Goal: Check status: Check status

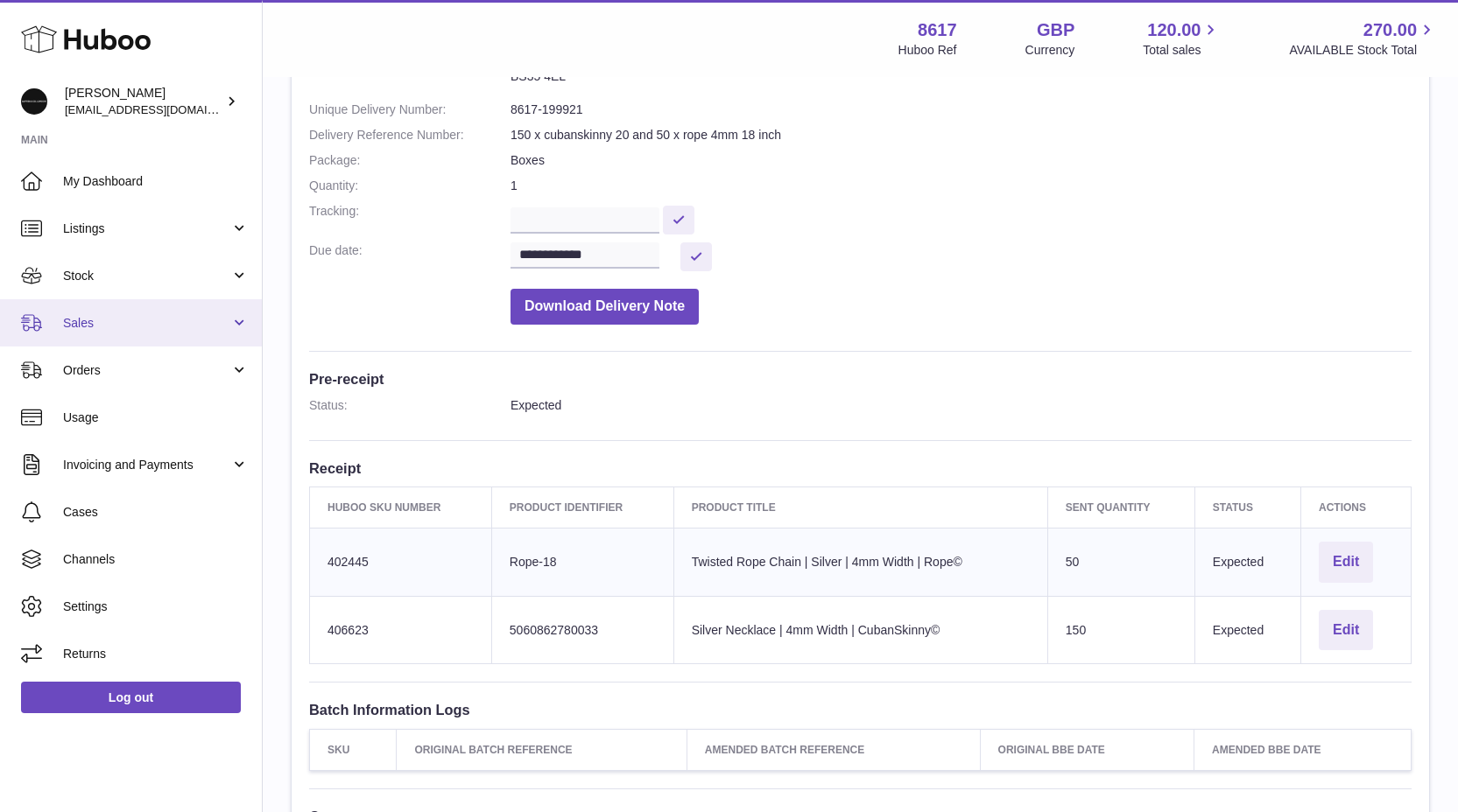
click at [180, 323] on span "Sales" at bounding box center [147, 323] width 168 height 17
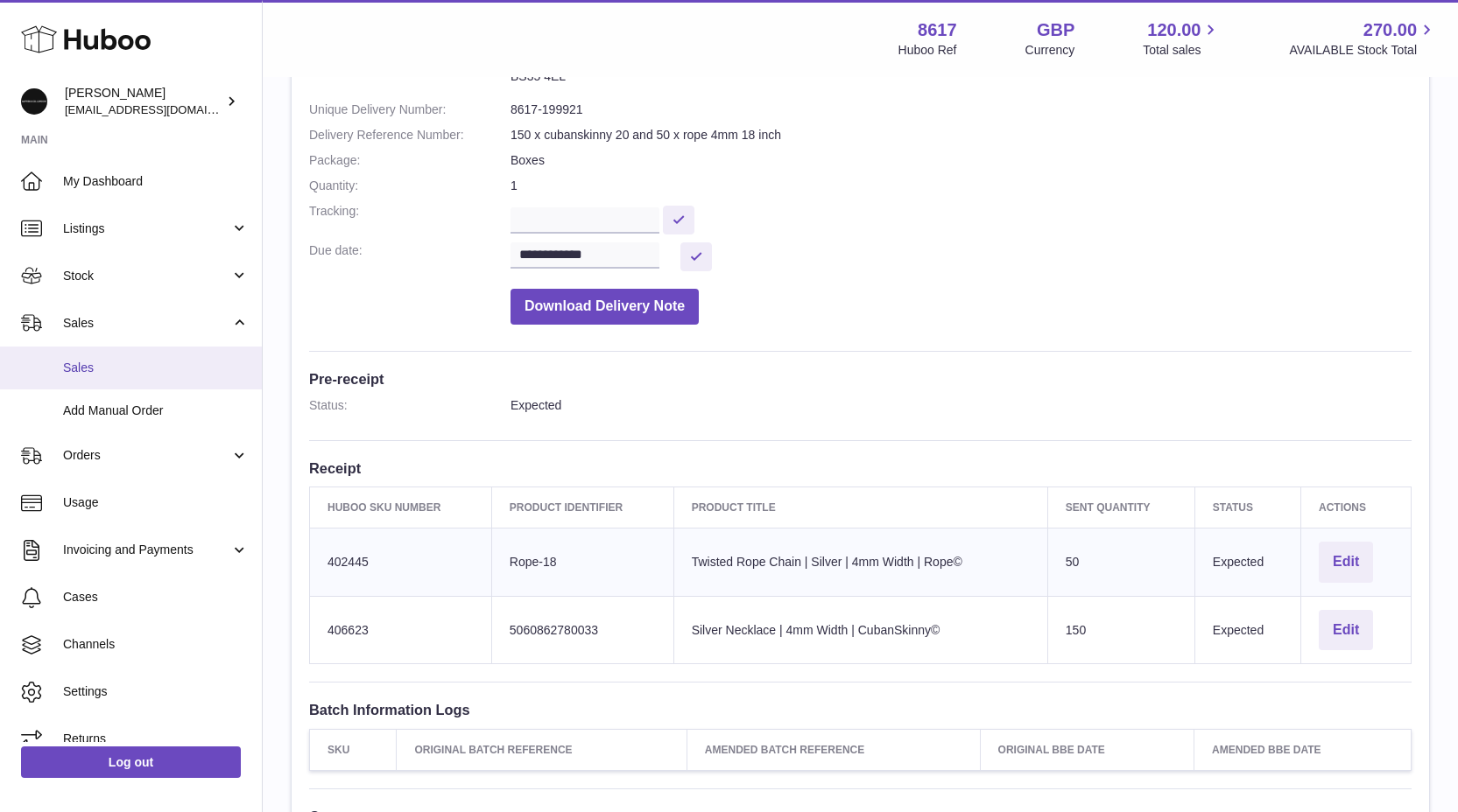
click at [112, 382] on link "Sales" at bounding box center [131, 369] width 262 height 43
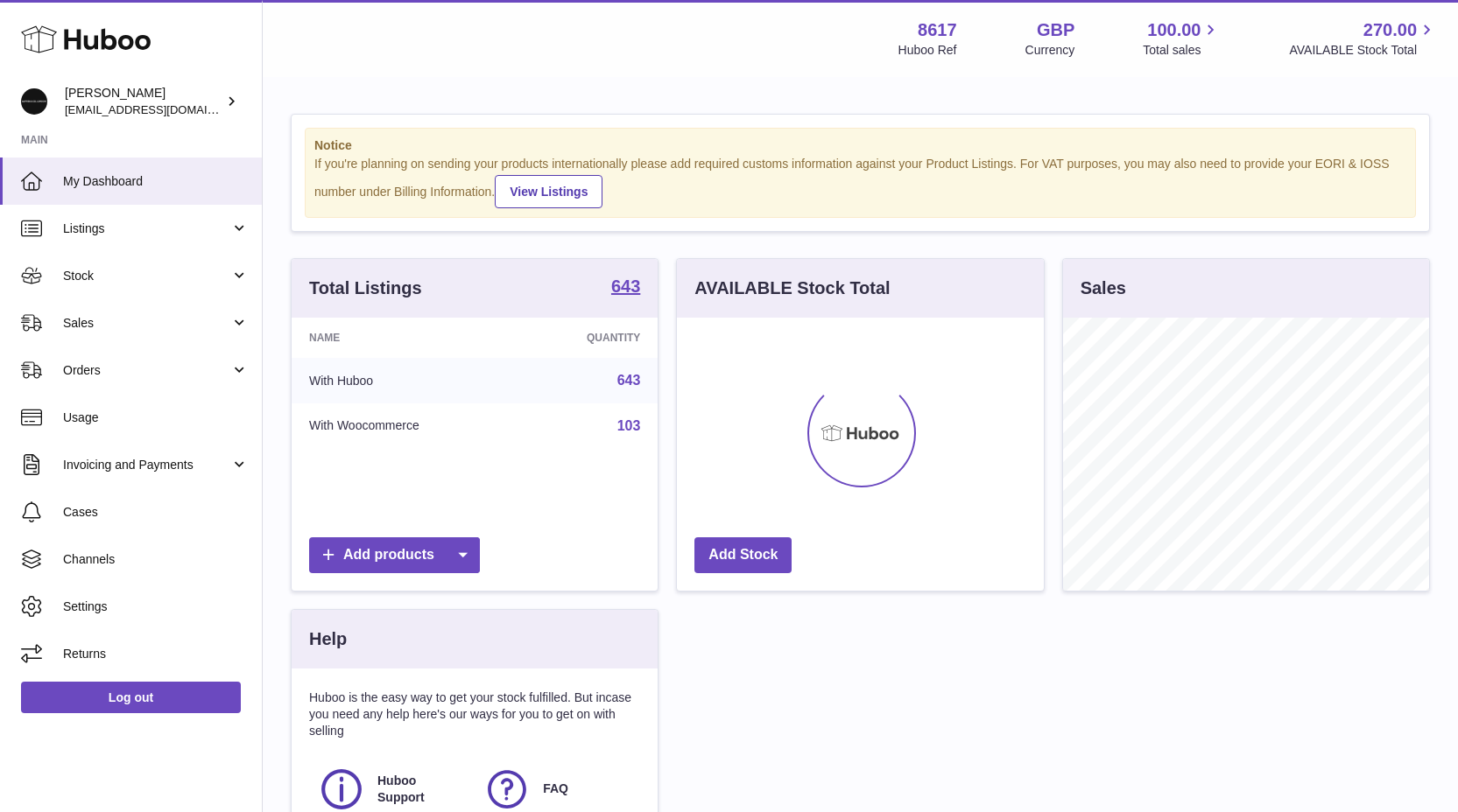
scroll to position [273, 367]
click at [142, 311] on link "Sales" at bounding box center [131, 323] width 262 height 47
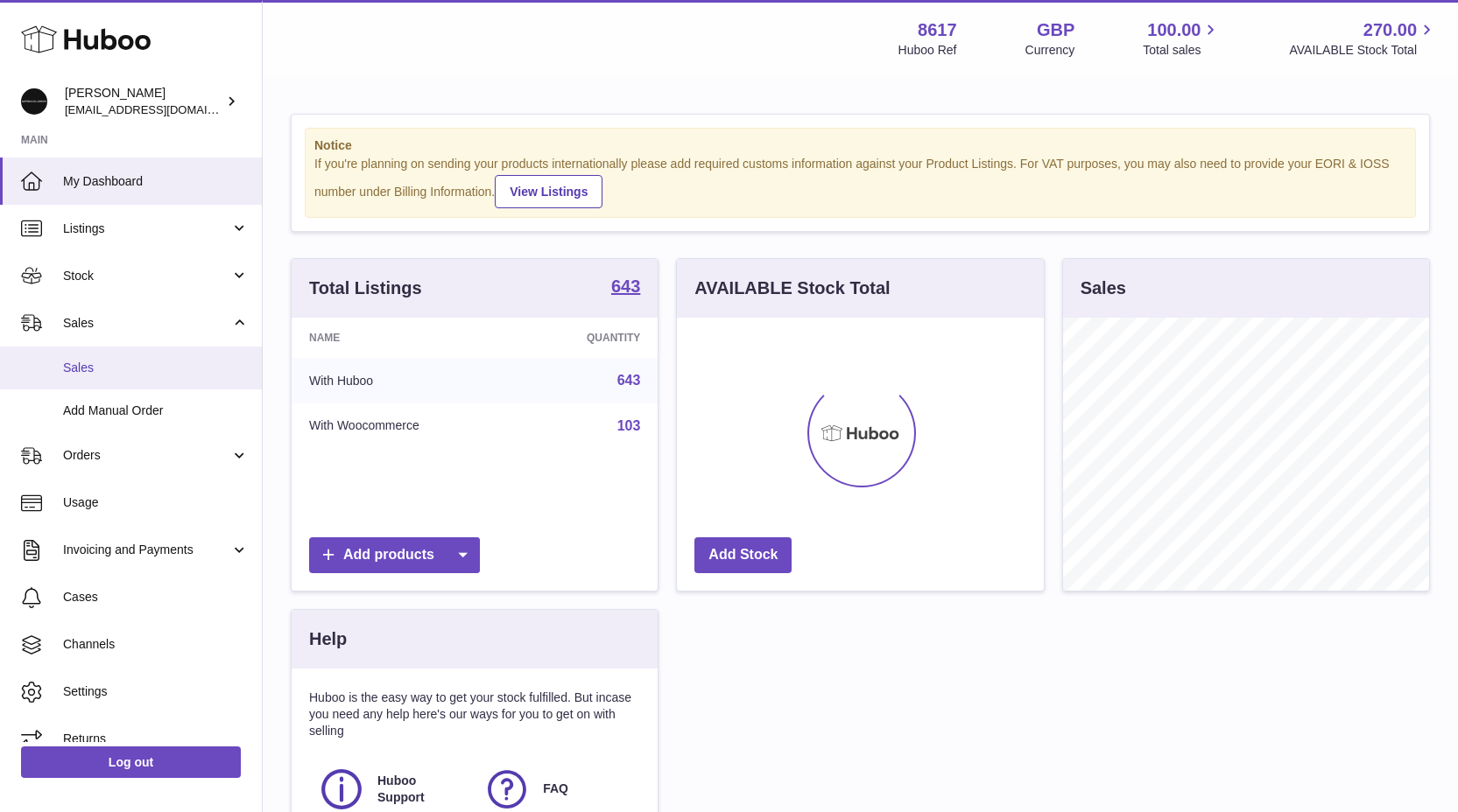
click at [104, 376] on link "Sales" at bounding box center [131, 369] width 262 height 43
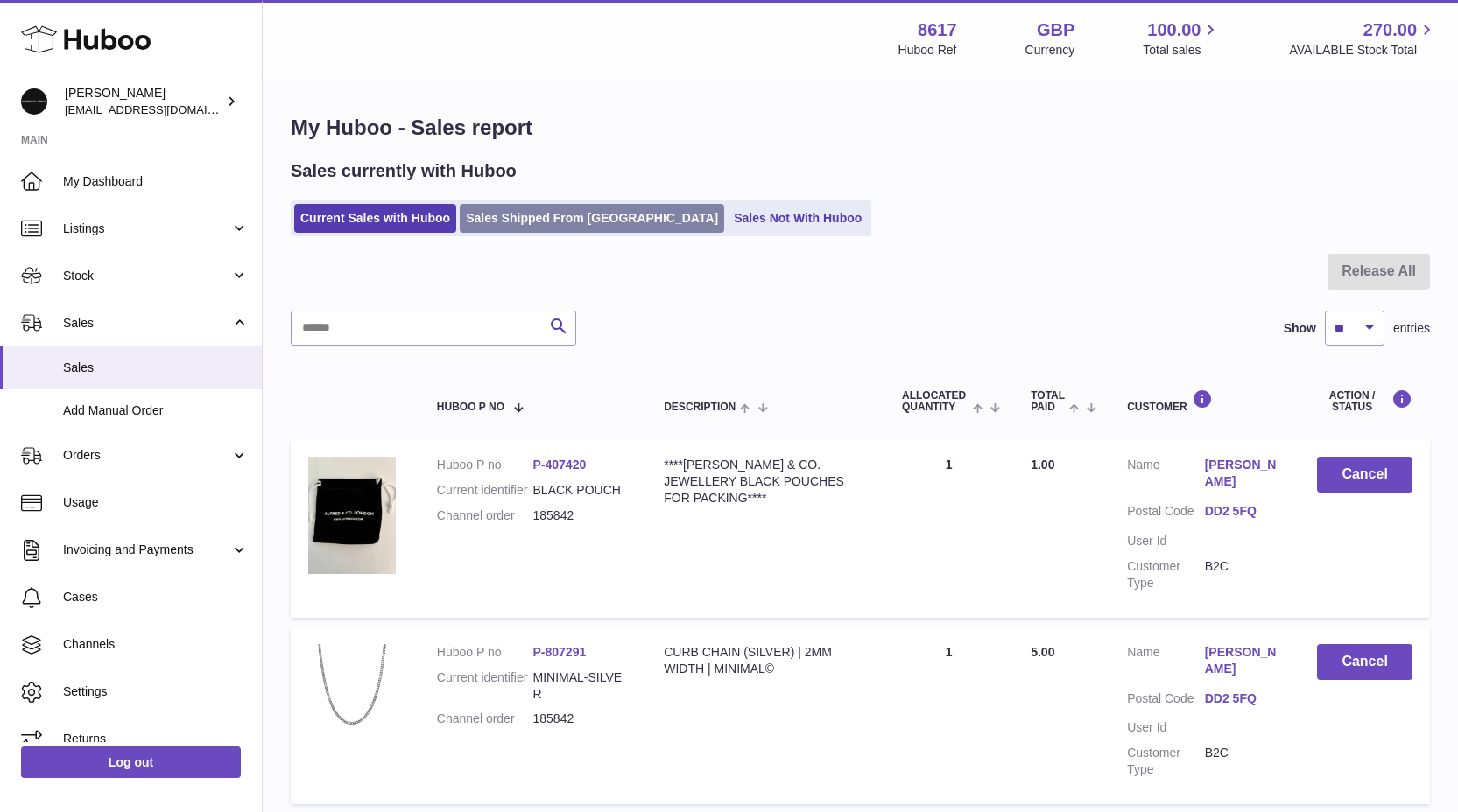
click at [527, 222] on link "Sales Shipped From [GEOGRAPHIC_DATA]" at bounding box center [591, 218] width 264 height 29
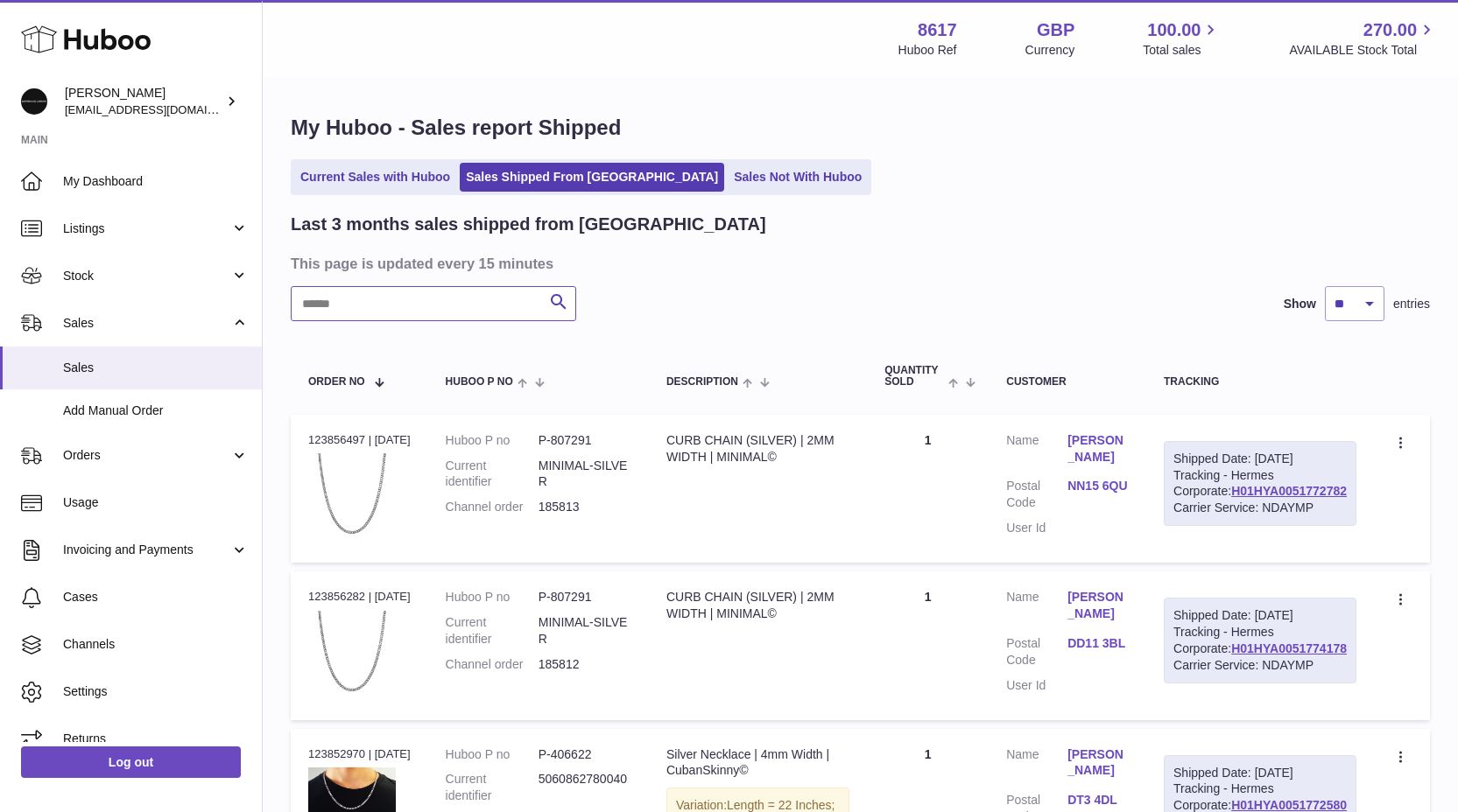
click at [447, 288] on input "text" at bounding box center [434, 304] width 286 height 35
type input "******"
